Goal: Task Accomplishment & Management: Use online tool/utility

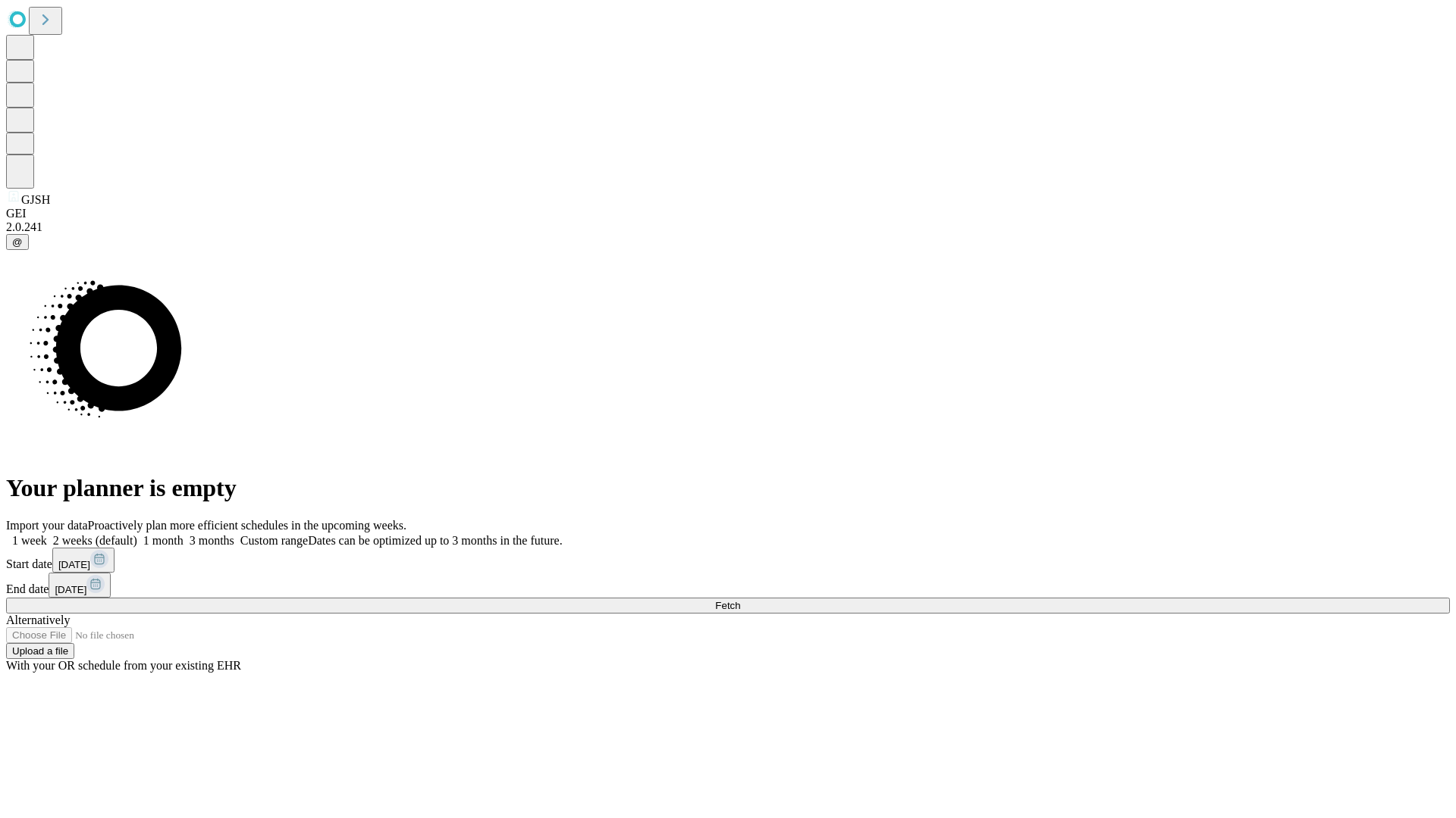
click at [740, 600] on span "Fetch" at bounding box center [727, 606] width 25 height 11
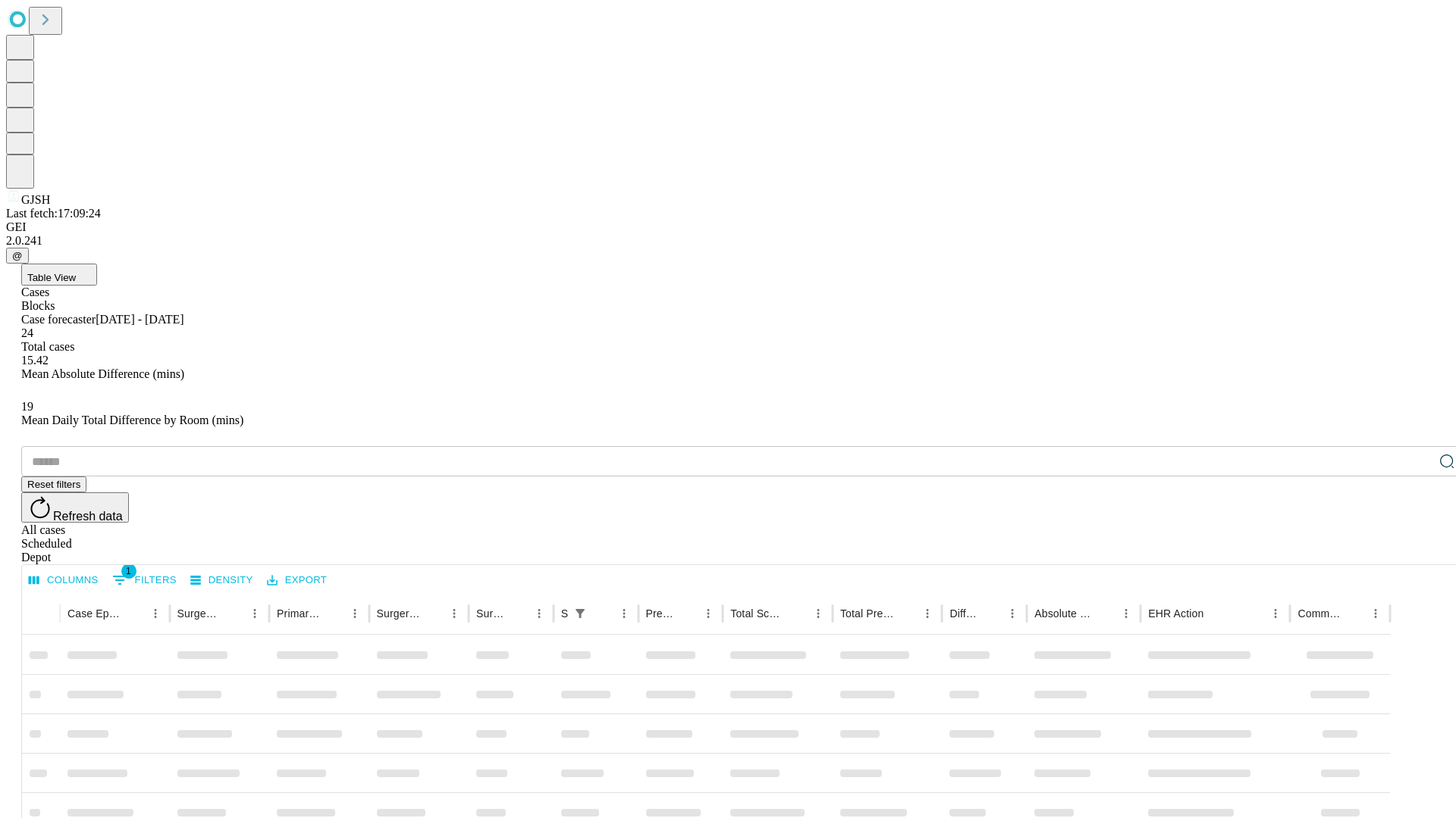
click at [1416, 551] on div "Depot" at bounding box center [742, 557] width 1444 height 13
